Goal: Information Seeking & Learning: Learn about a topic

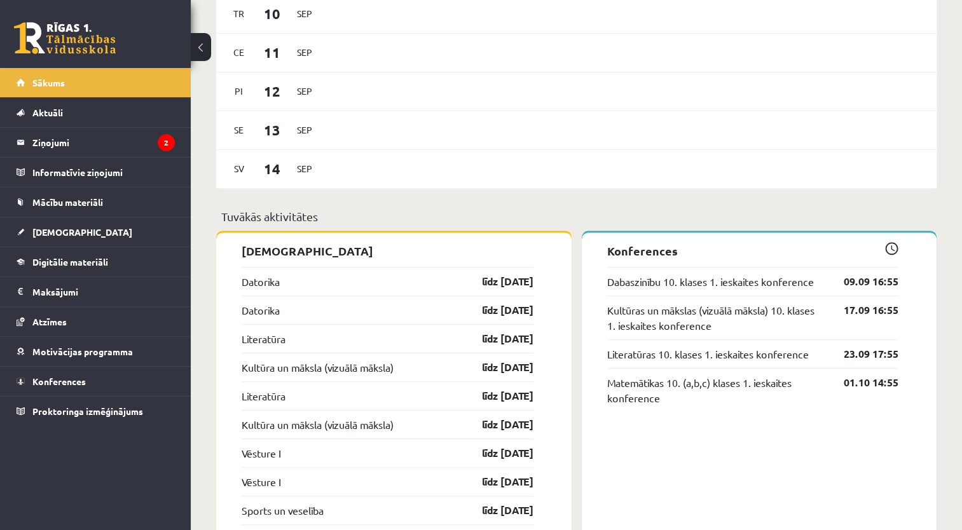
scroll to position [821, 0]
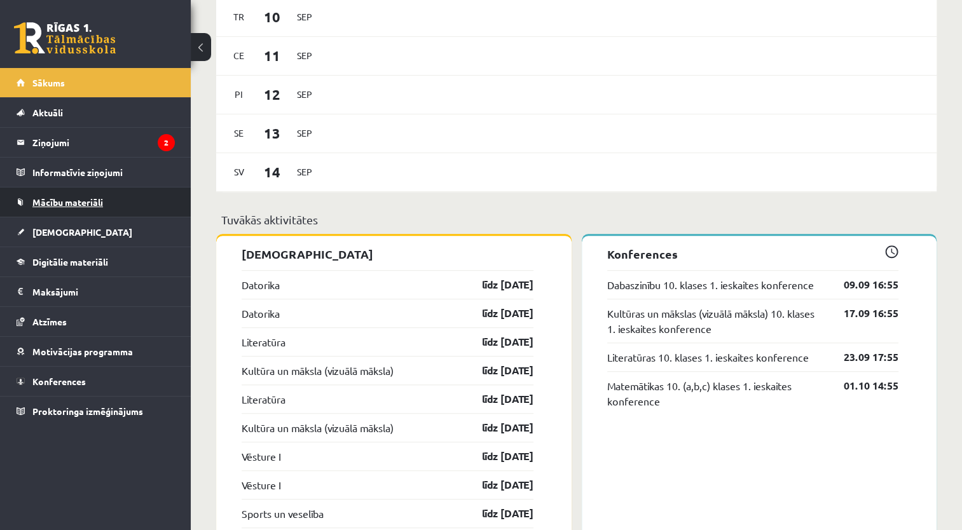
click at [22, 197] on link "Mācību materiāli" at bounding box center [96, 202] width 158 height 29
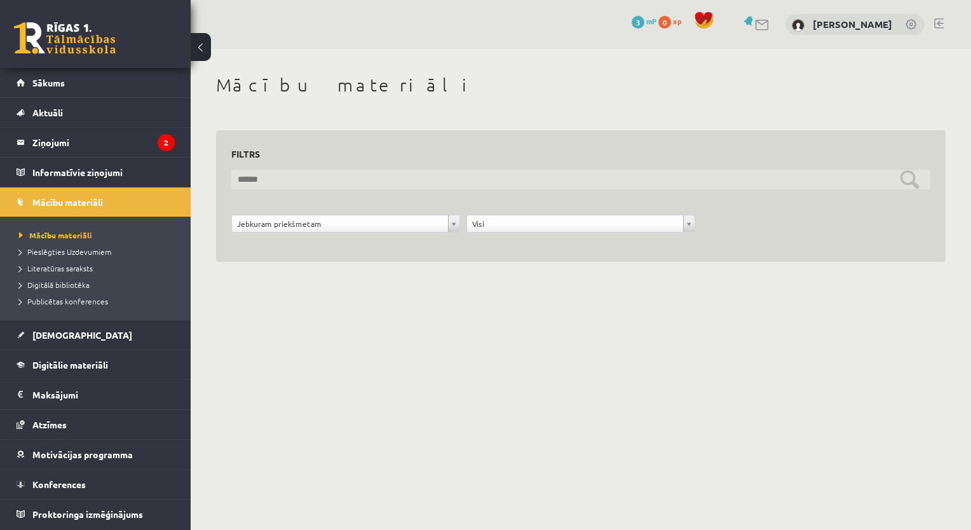
click at [259, 182] on input "text" at bounding box center [580, 180] width 699 height 20
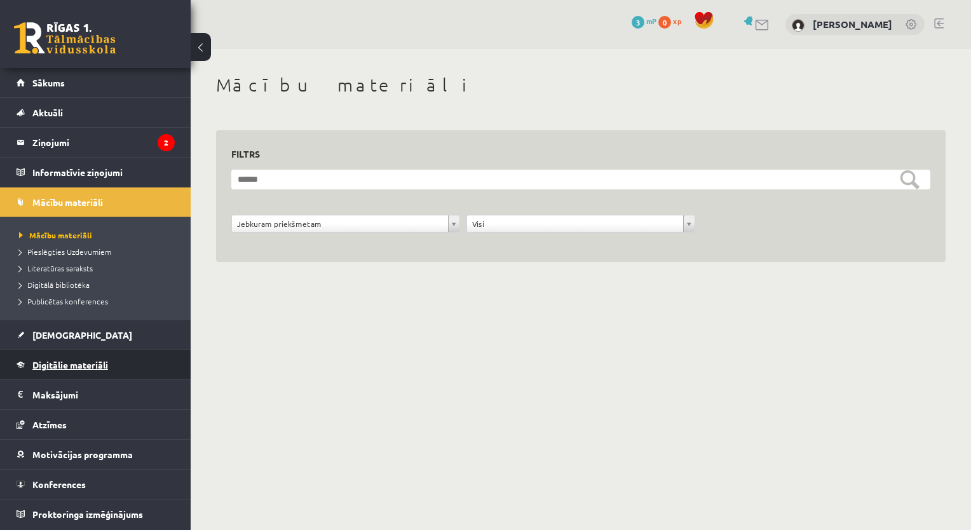
click at [116, 366] on link "Digitālie materiāli" at bounding box center [96, 364] width 158 height 29
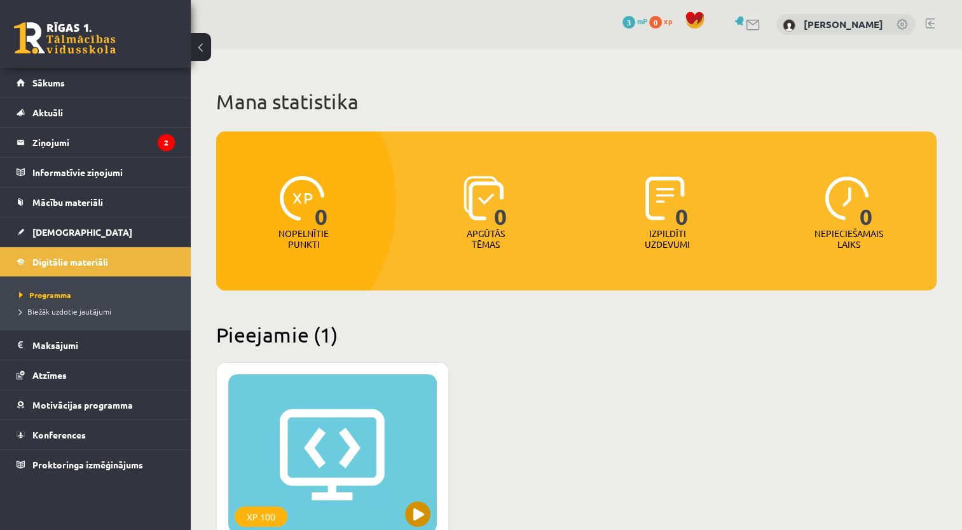
click at [300, 380] on div "XP 100" at bounding box center [332, 453] width 209 height 159
click at [374, 402] on div "XP 100" at bounding box center [332, 453] width 209 height 159
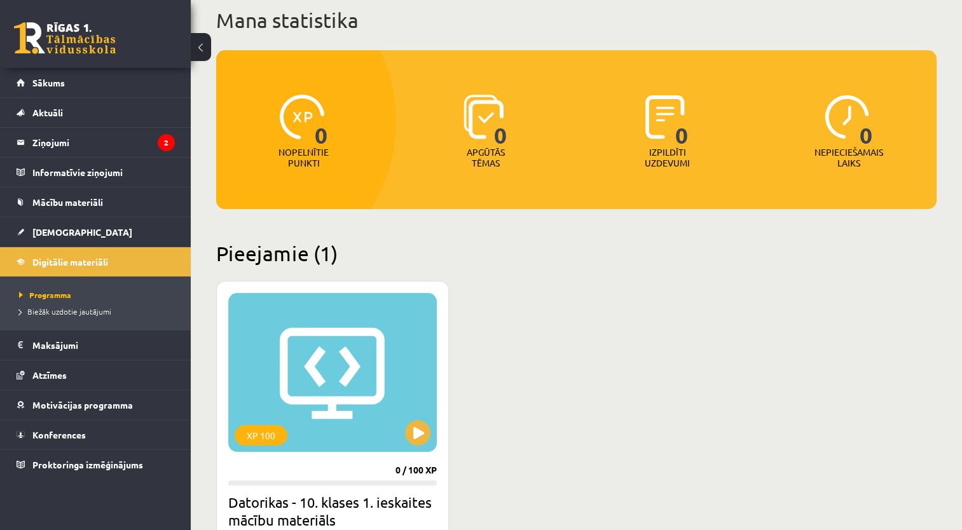
scroll to position [82, 0]
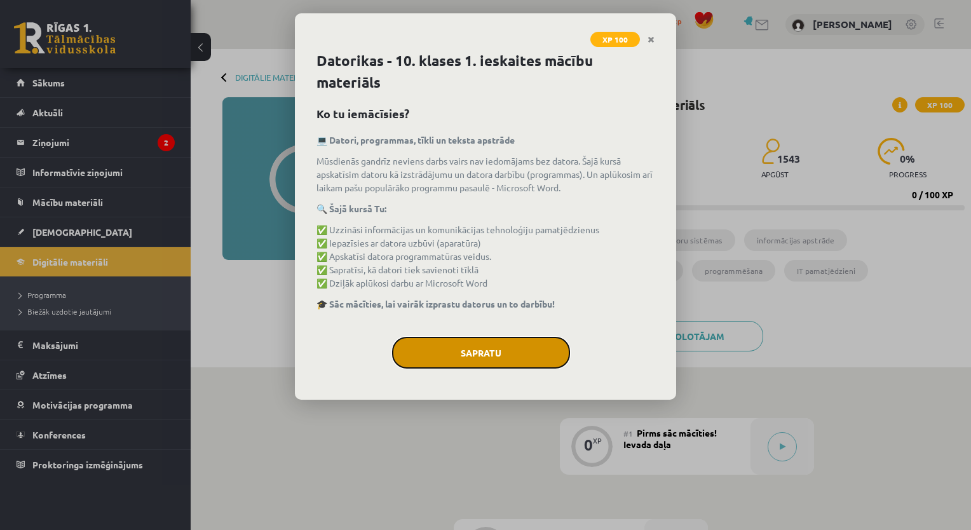
click at [511, 355] on button "Sapratu" at bounding box center [481, 353] width 178 height 32
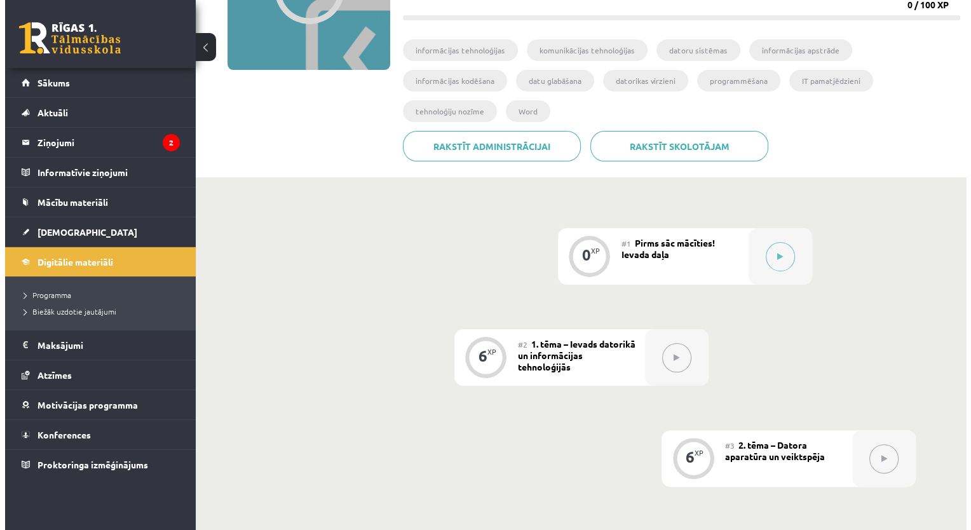
scroll to position [192, 0]
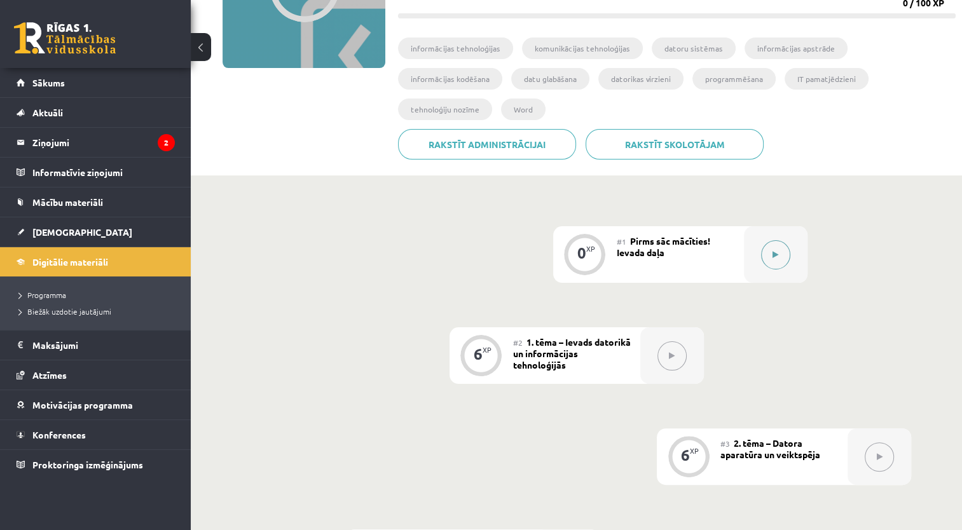
click at [785, 240] on button at bounding box center [775, 254] width 29 height 29
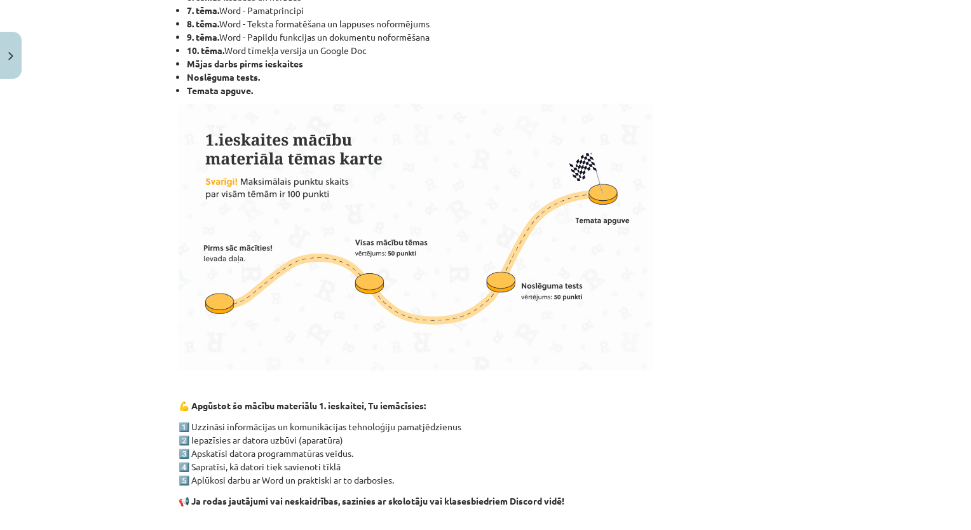
scroll to position [371, 0]
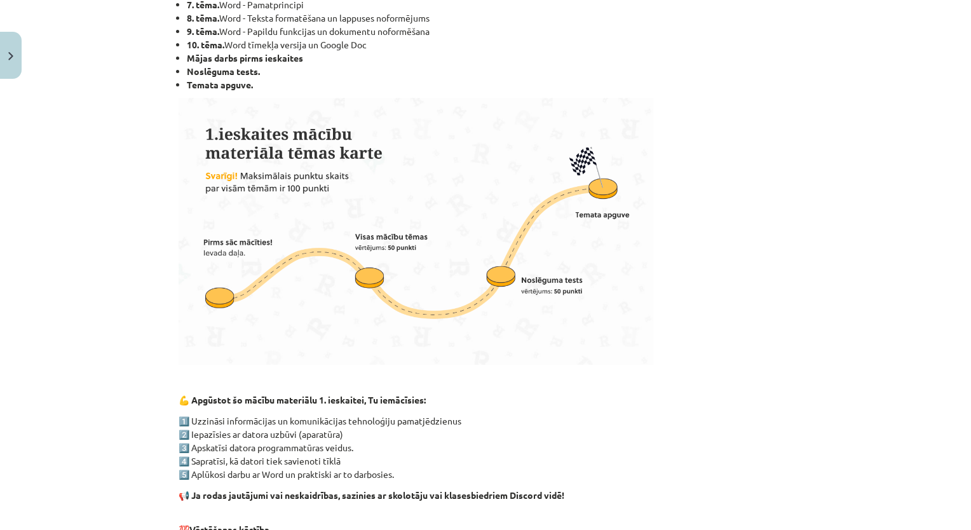
click at [955, 207] on div "Mācību tēma: Datorikas - 10. klases 1. ieskaites mācību materiāls #1 Pirms sāc …" at bounding box center [485, 265] width 971 height 530
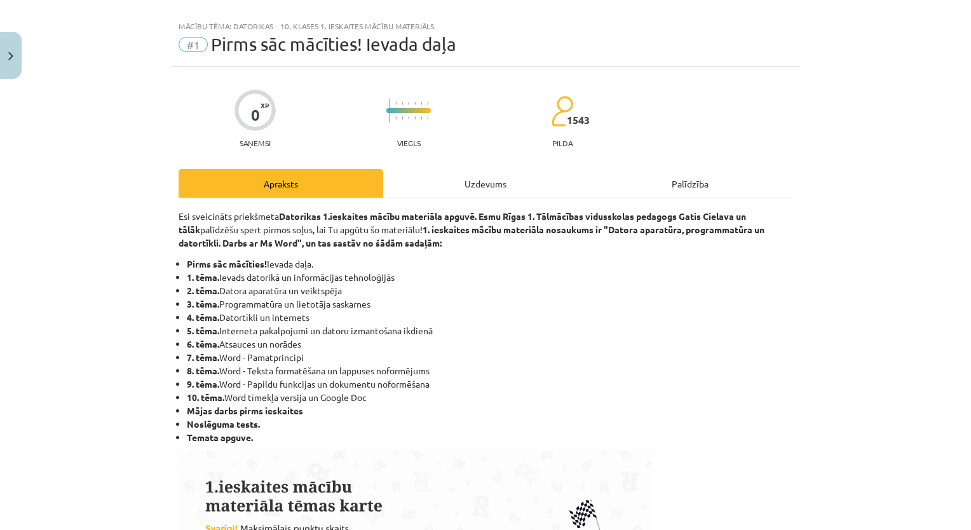
scroll to position [15, 0]
